Goal: Book appointment/travel/reservation

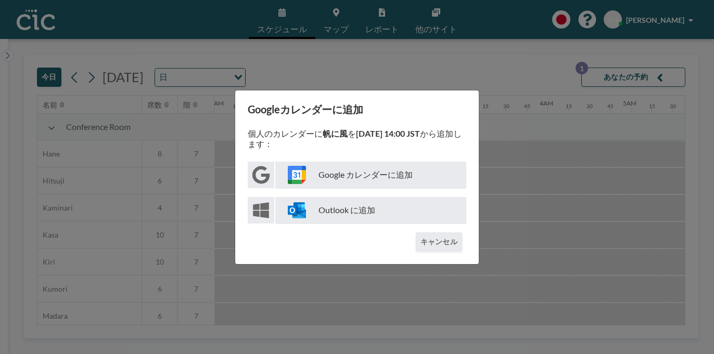
scroll to position [0, 930]
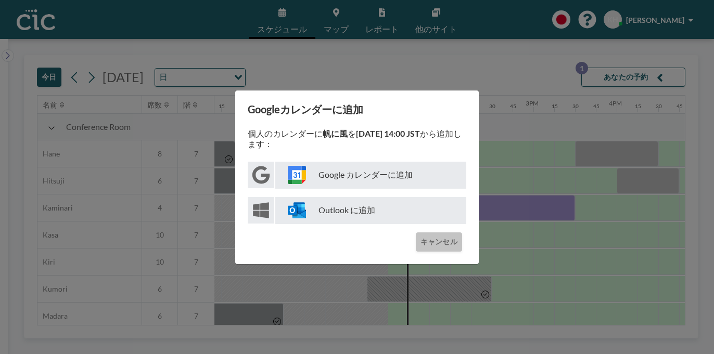
click at [426, 233] on button "キャンセル" at bounding box center [439, 242] width 46 height 19
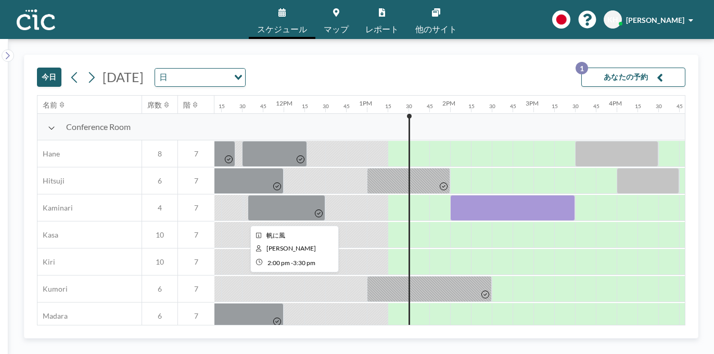
click at [450, 195] on div at bounding box center [512, 208] width 125 height 26
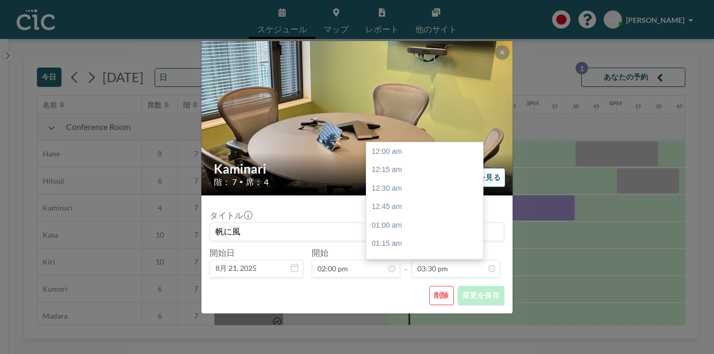
scroll to position [1030, 0]
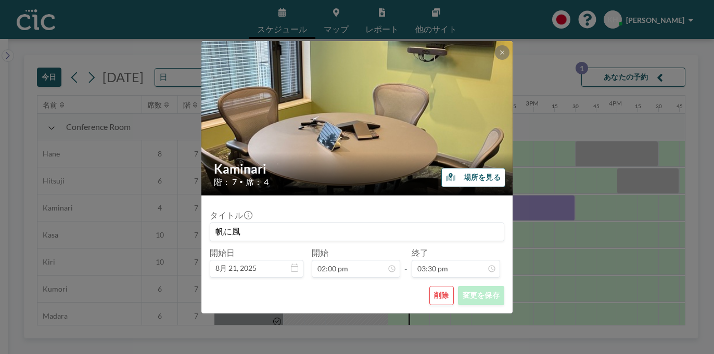
click at [462, 183] on button "場所を見る" at bounding box center [473, 177] width 64 height 19
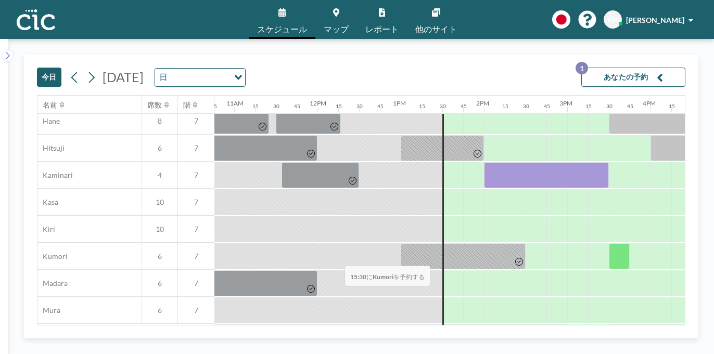
scroll to position [32, 896]
click at [299, 16] on link "スケジュール" at bounding box center [282, 19] width 67 height 39
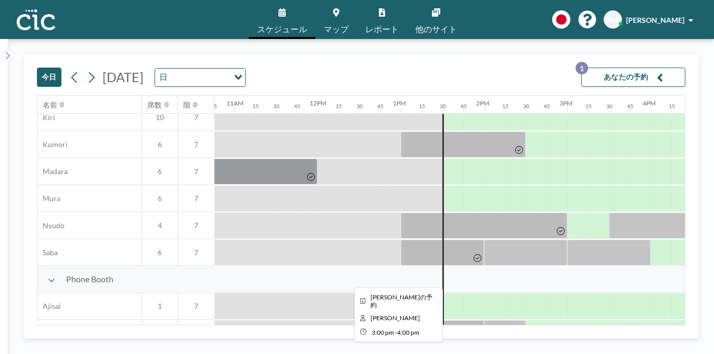
scroll to position [179, 896]
